Goal: Transaction & Acquisition: Purchase product/service

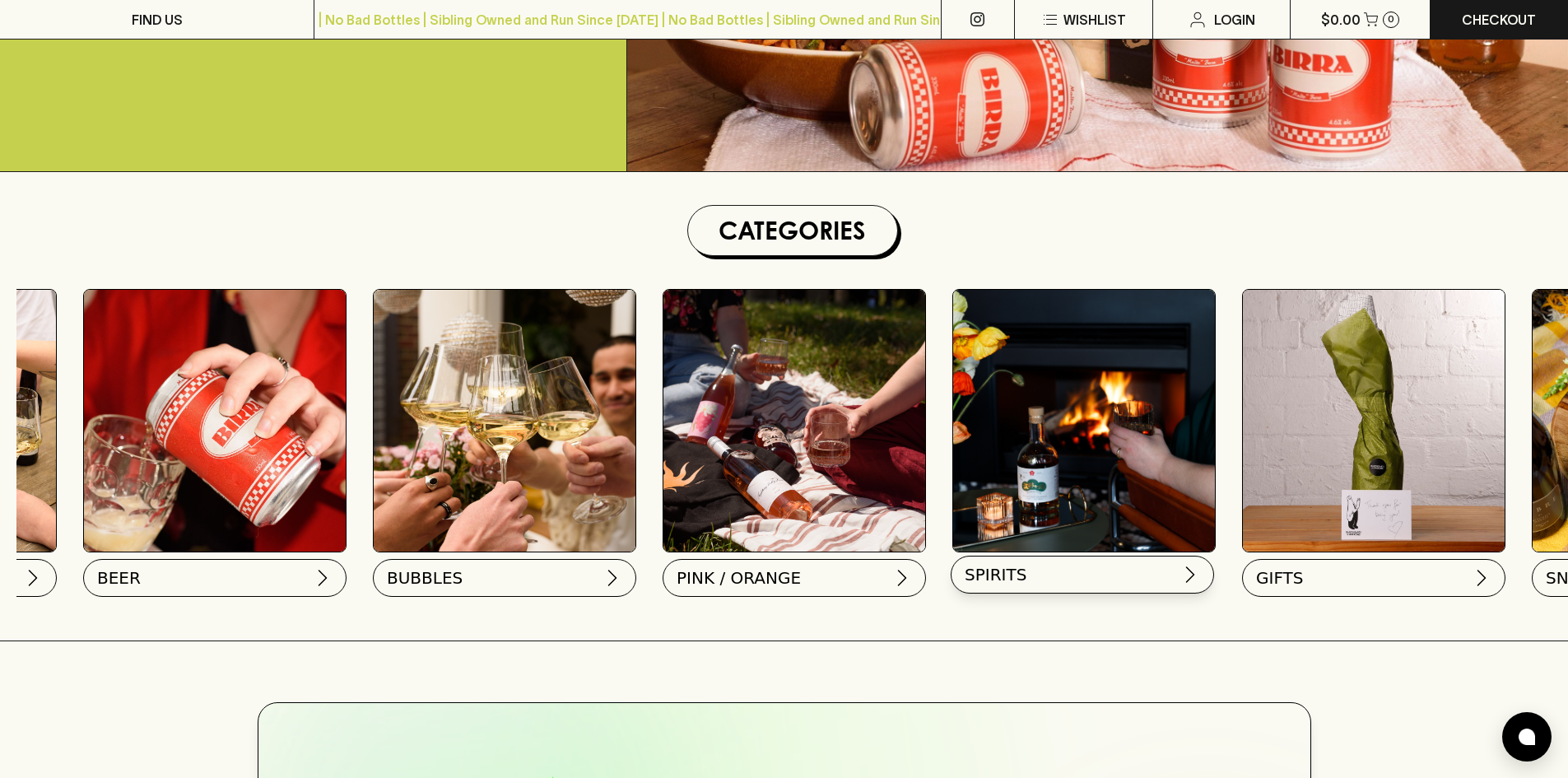
scroll to position [0, 549]
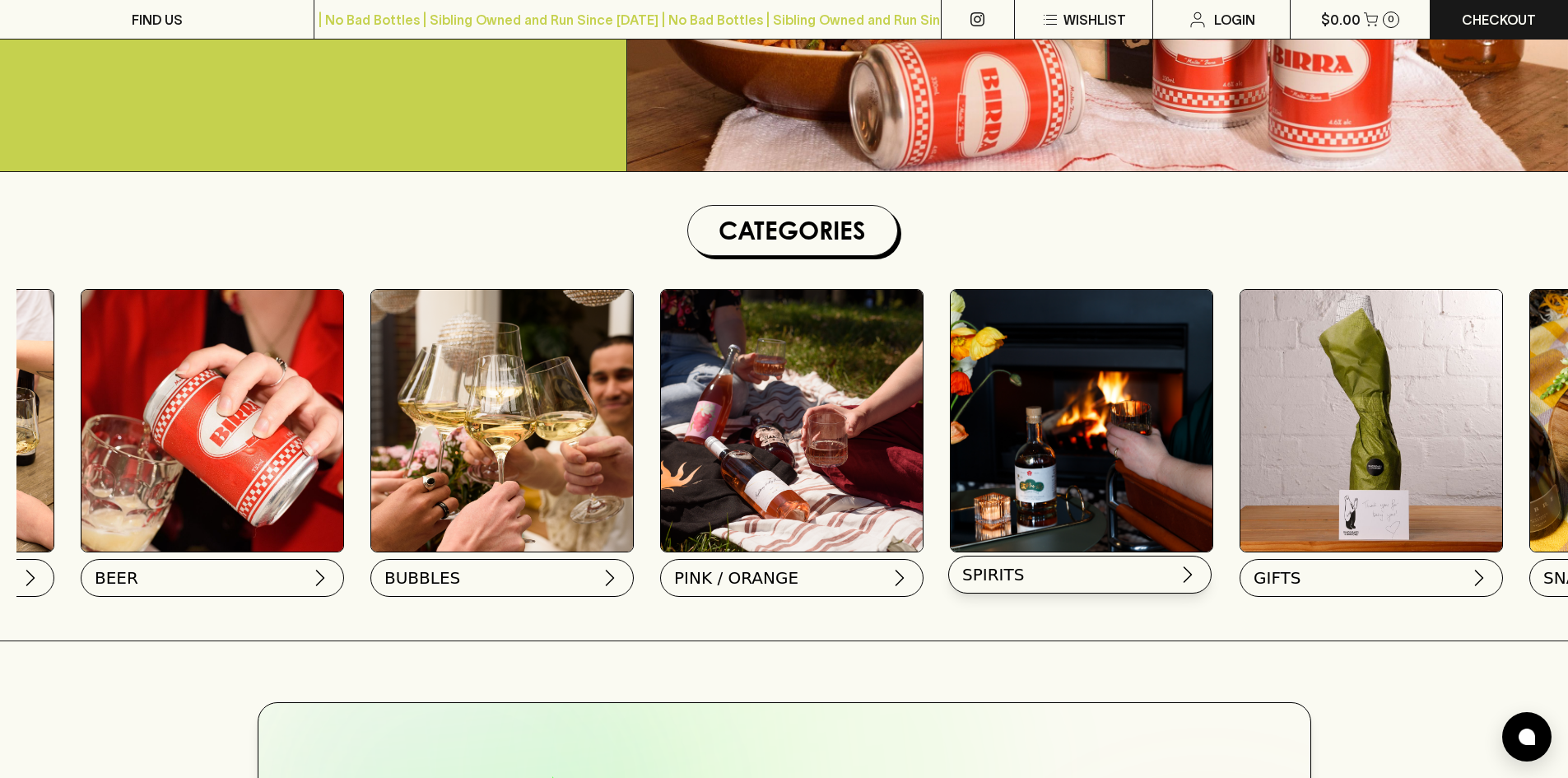
click at [1095, 570] on button "SPIRITS" at bounding box center [1080, 574] width 263 height 38
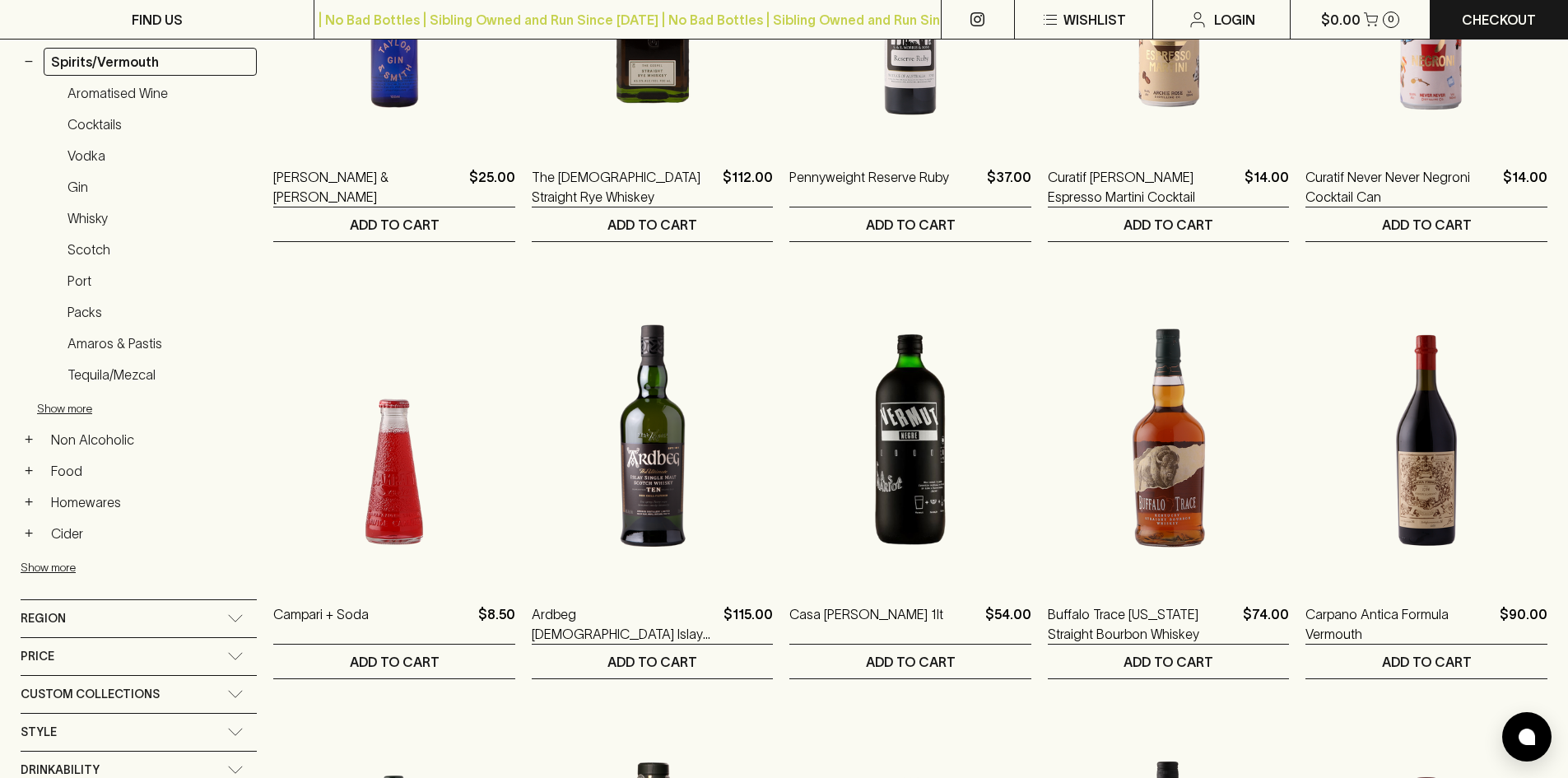
scroll to position [412, 0]
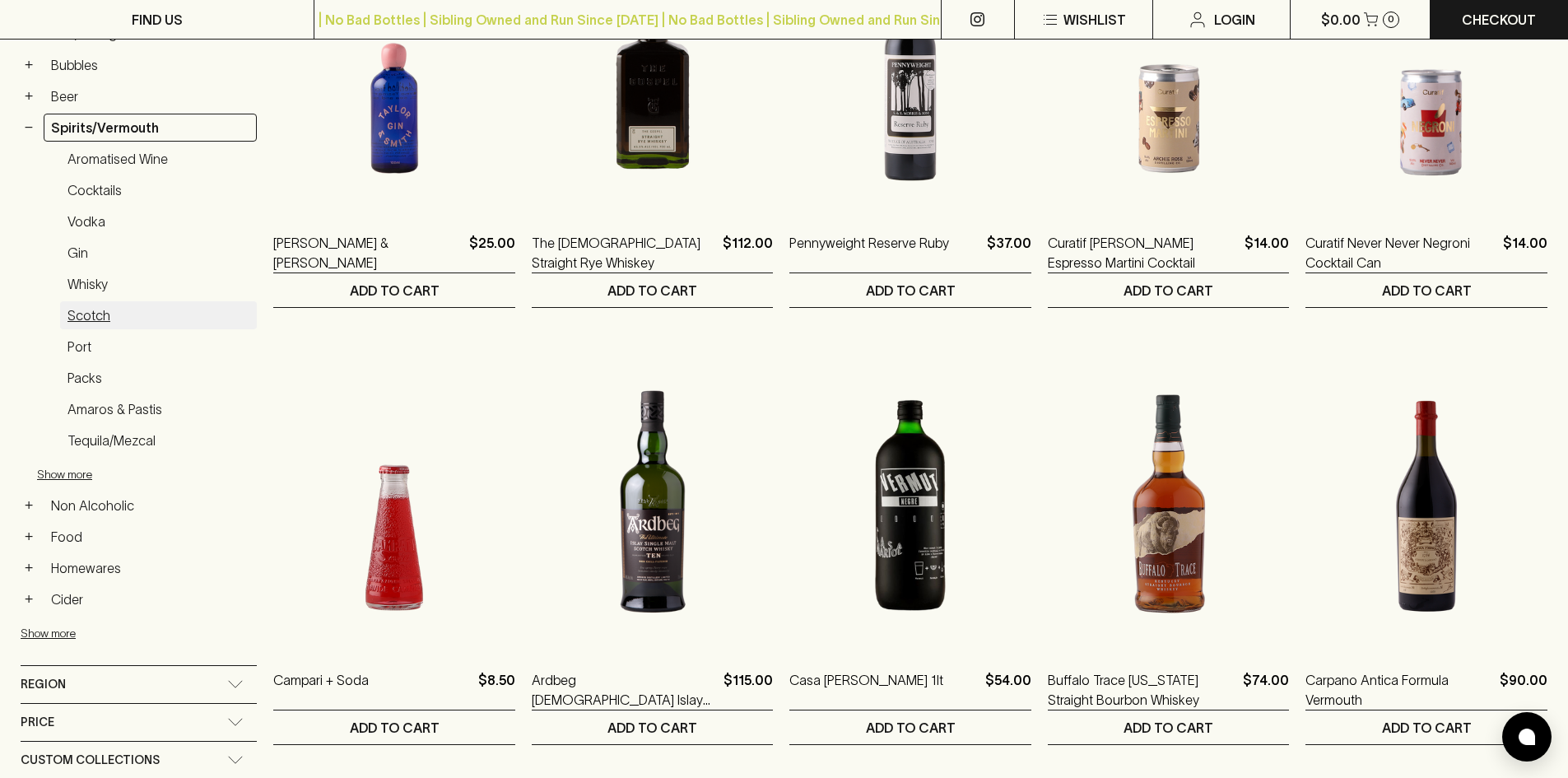
click at [98, 319] on link "Scotch" at bounding box center [158, 315] width 197 height 28
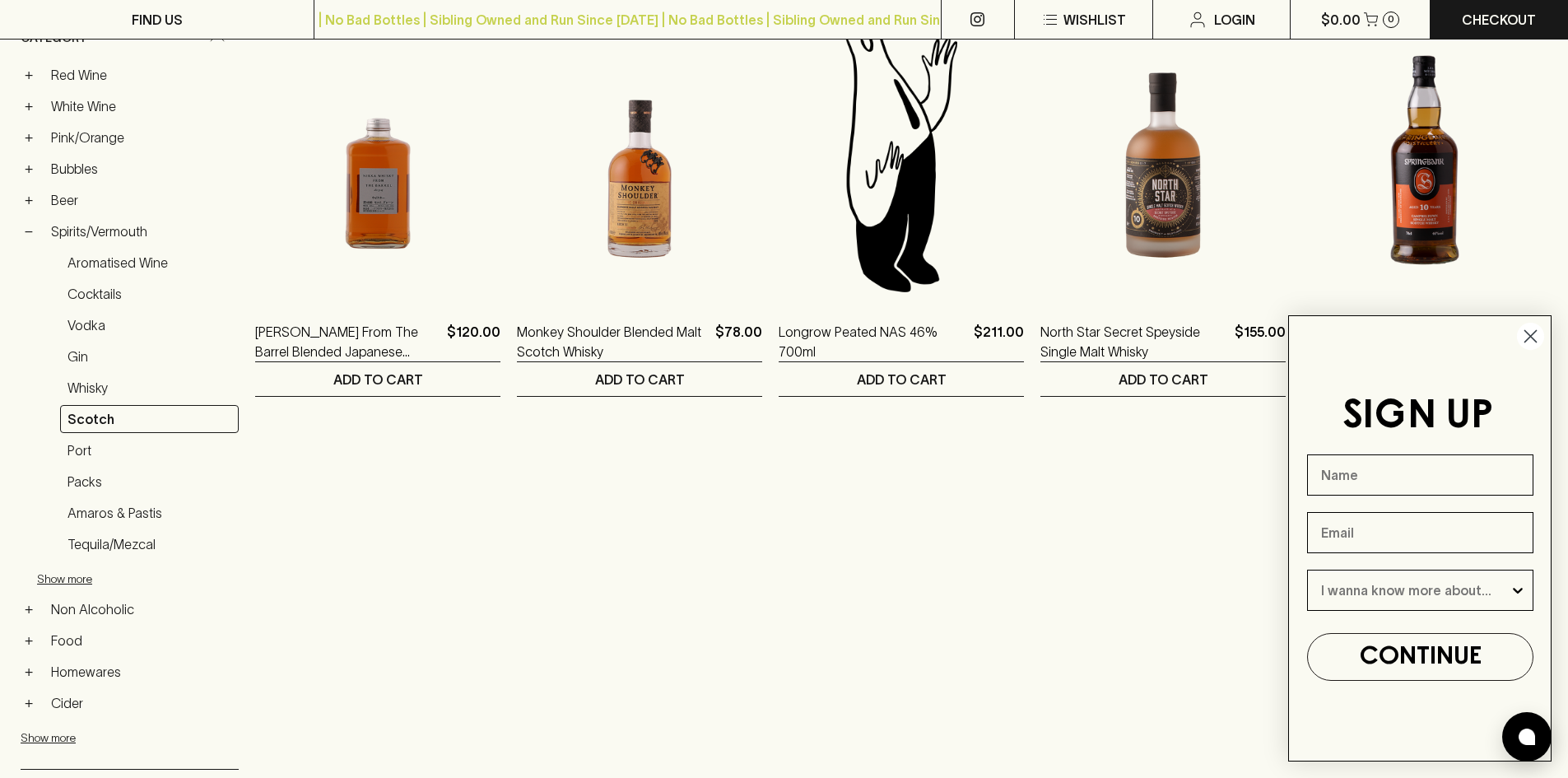
scroll to position [98, 0]
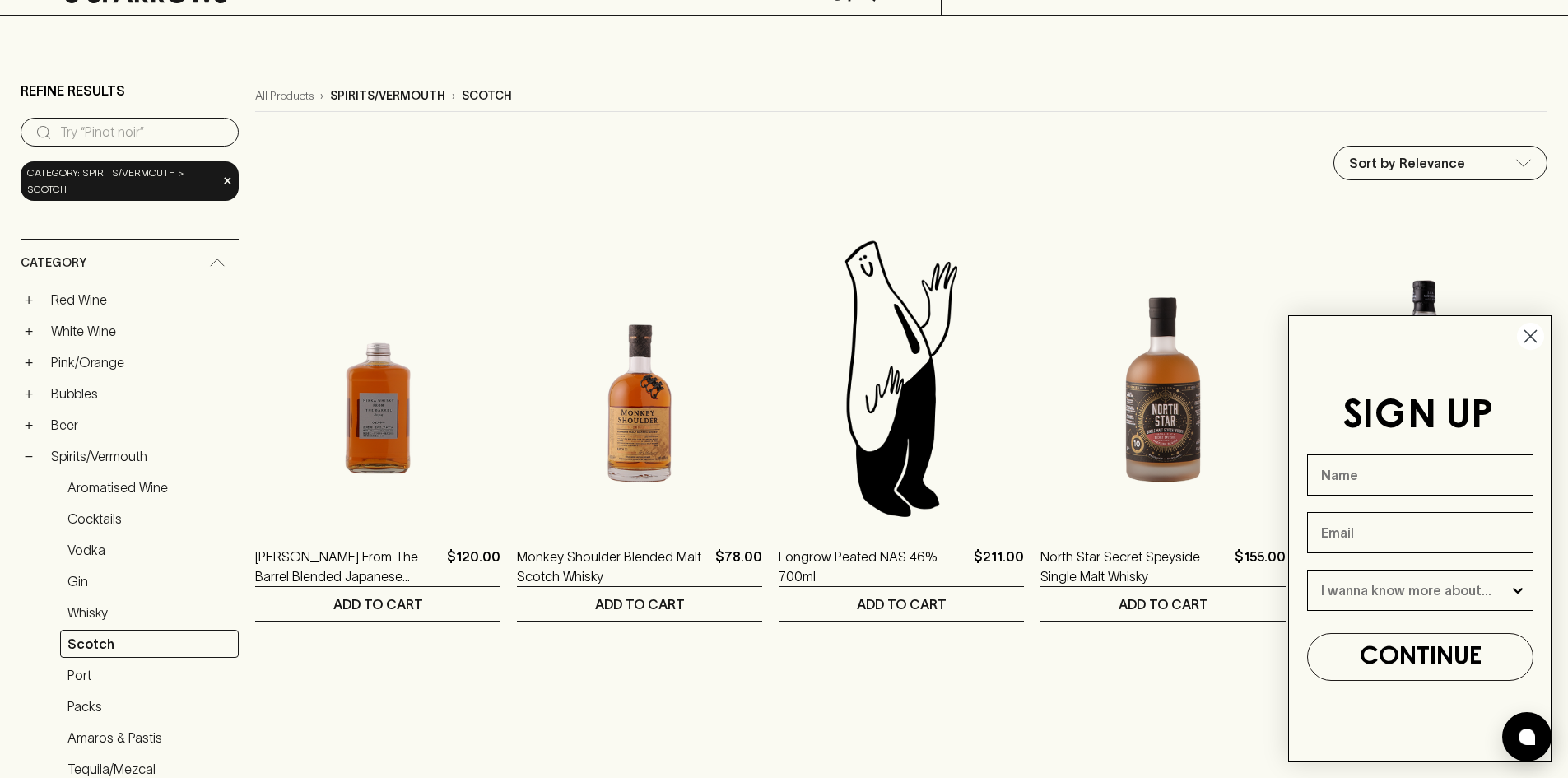
click at [1532, 336] on circle "Close dialog" at bounding box center [1530, 336] width 28 height 28
